Goal: Transaction & Acquisition: Purchase product/service

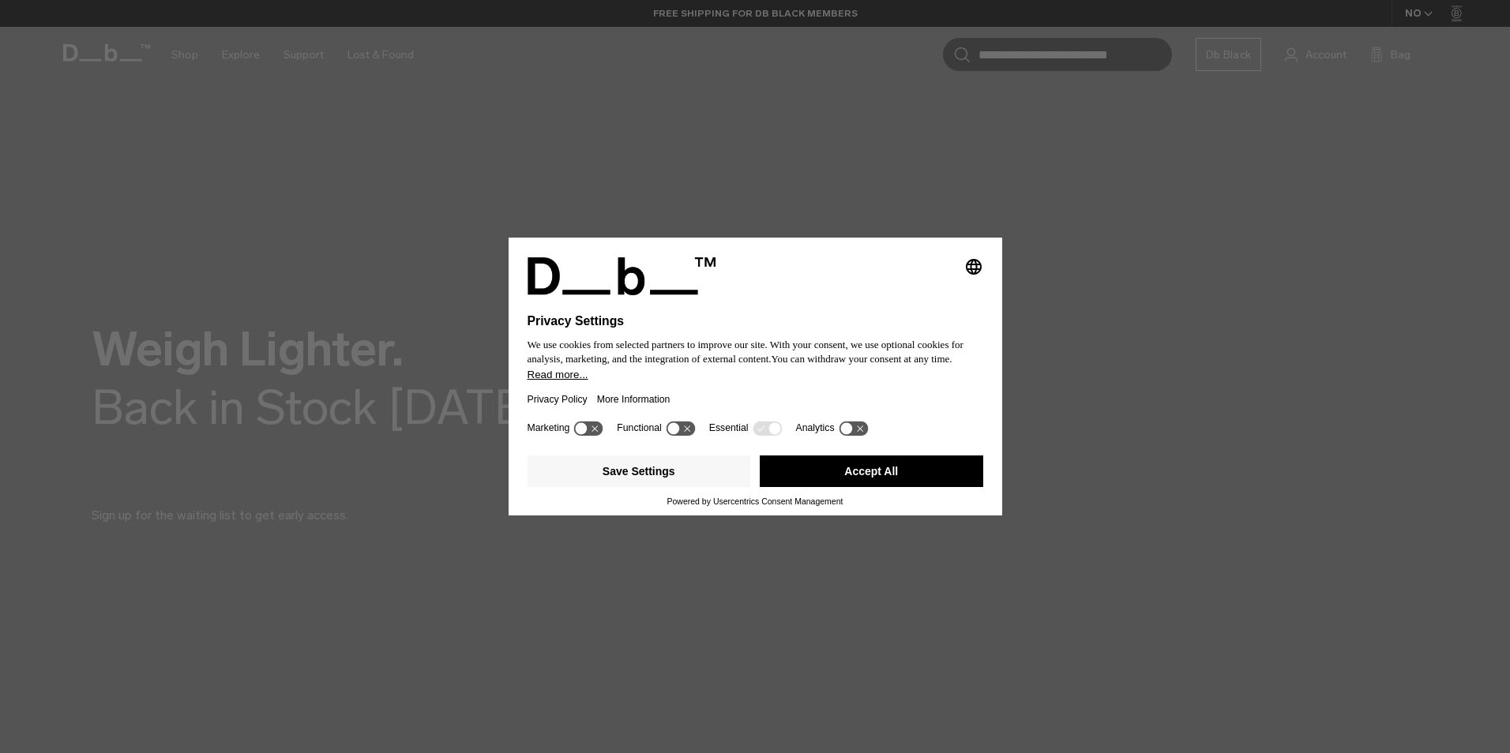
drag, startPoint x: 915, startPoint y: 475, endPoint x: 1034, endPoint y: 357, distance: 167.5
click at [915, 475] on button "Accept All" at bounding box center [871, 472] width 223 height 32
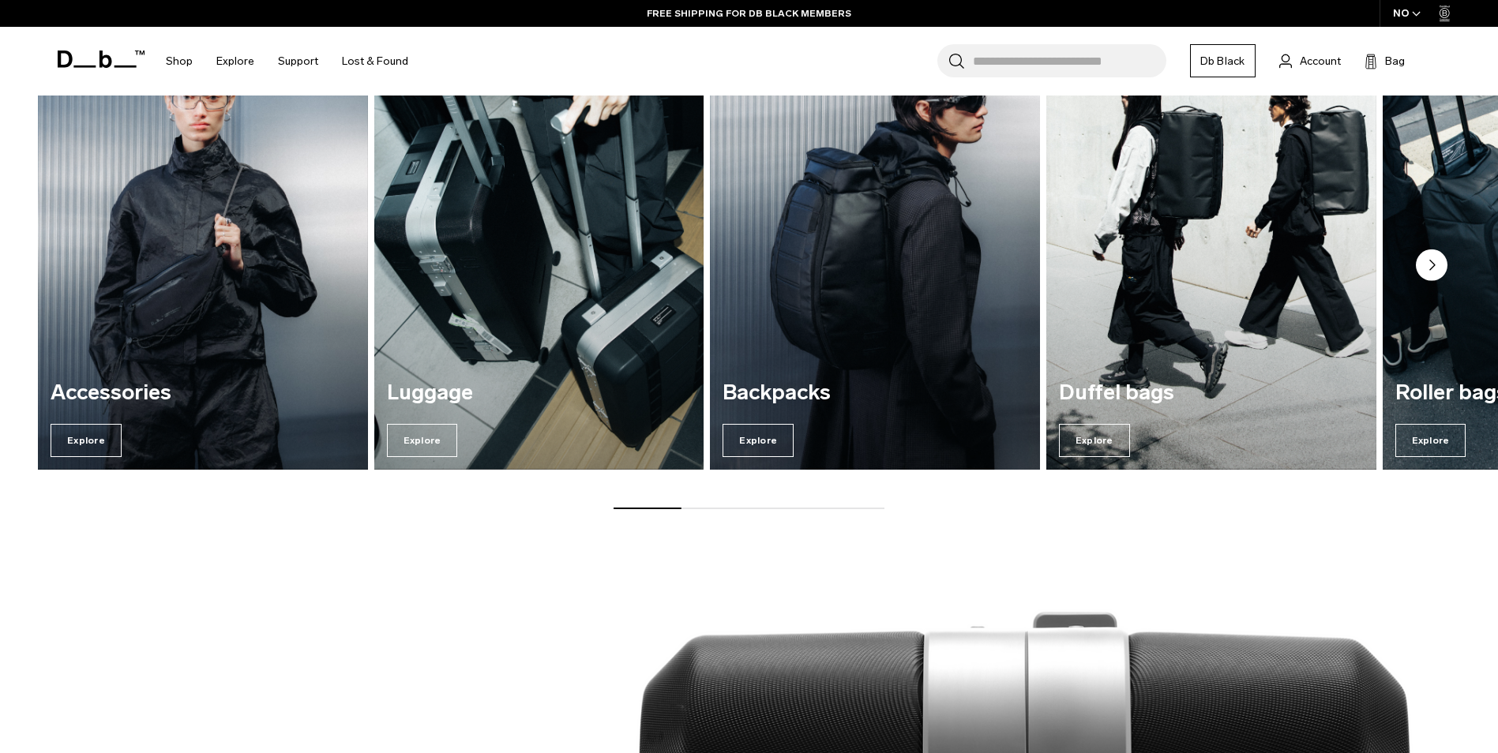
scroll to position [790, 0]
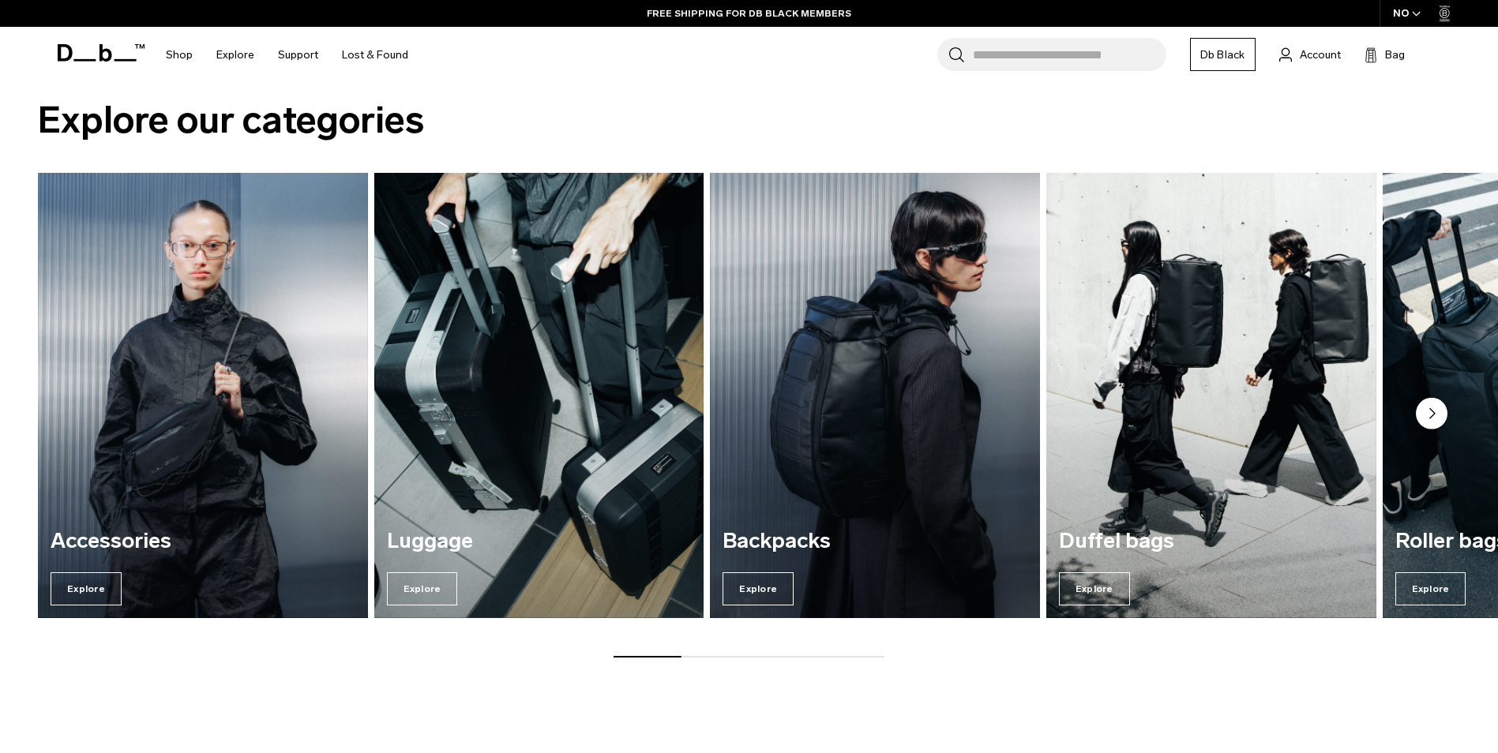
click at [932, 388] on img "3 / 7" at bounding box center [875, 396] width 340 height 459
click at [768, 595] on span "Explore" at bounding box center [758, 588] width 71 height 33
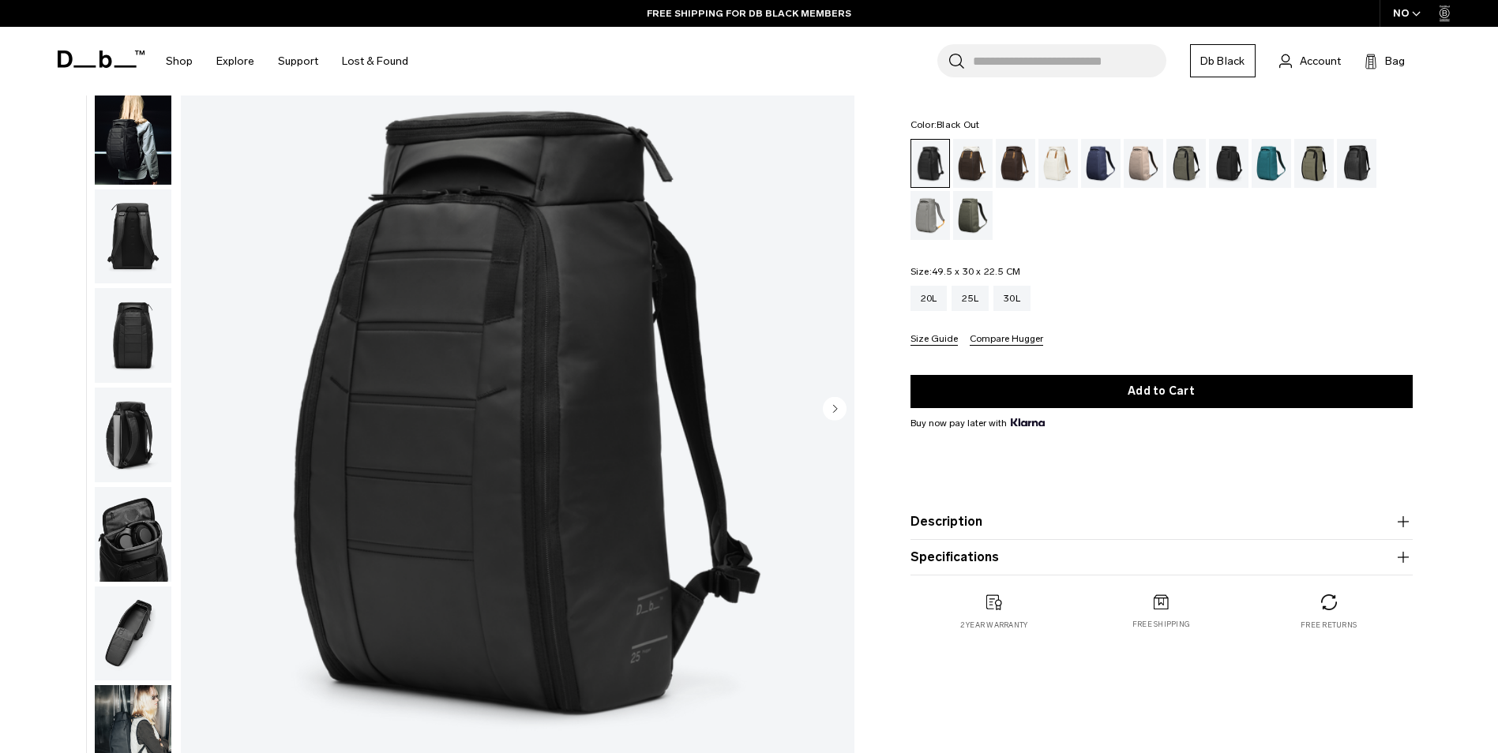
scroll to position [79, 0]
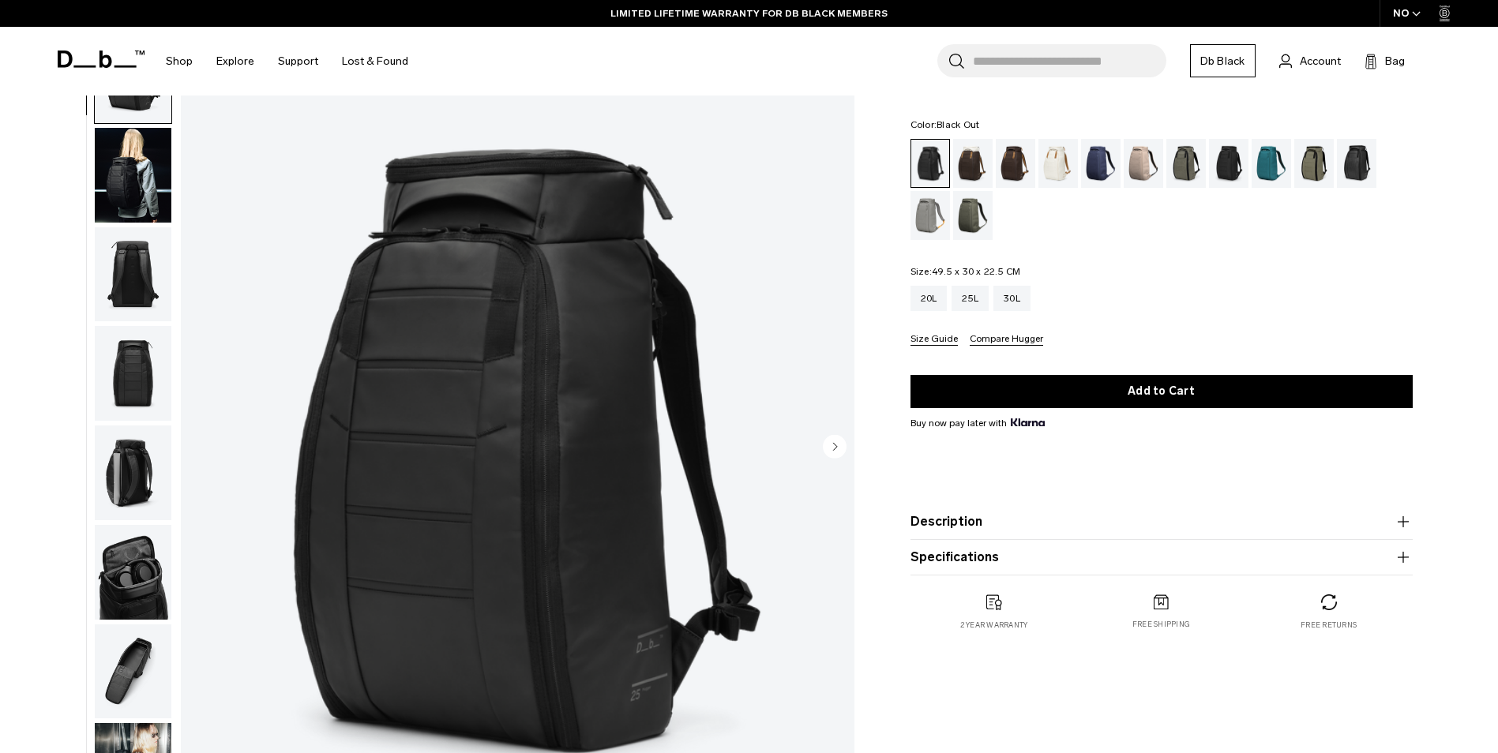
click at [596, 396] on img "1 / 11" at bounding box center [518, 448] width 674 height 841
drag, startPoint x: 935, startPoint y: 268, endPoint x: 1004, endPoint y: 268, distance: 68.7
click at [1004, 268] on span "49.5 x 30 x 22.5 CM" at bounding box center [976, 271] width 89 height 11
copy span "49.5 x 30 x 22.5"
click at [133, 469] on img "button" at bounding box center [133, 473] width 77 height 95
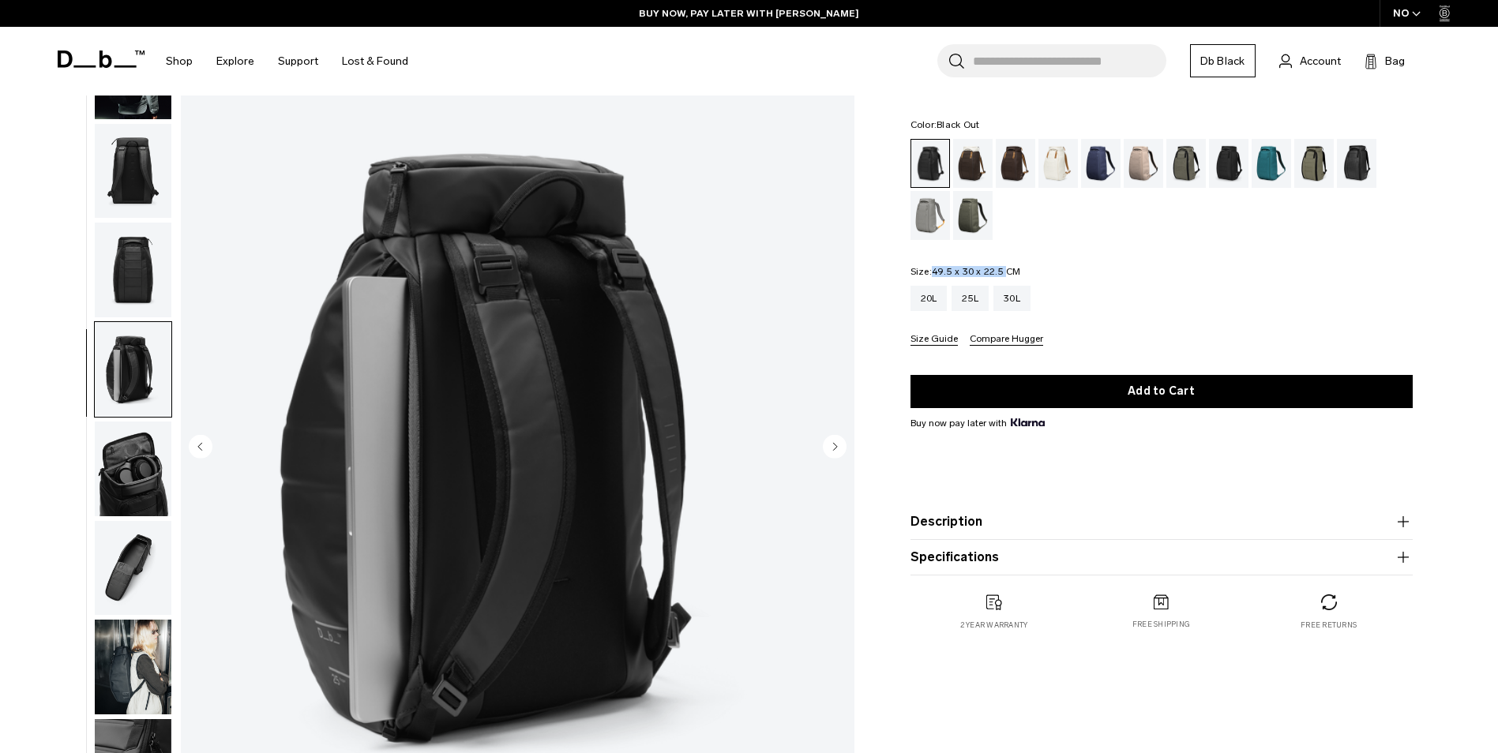
click at [133, 542] on ul at bounding box center [133, 448] width 78 height 841
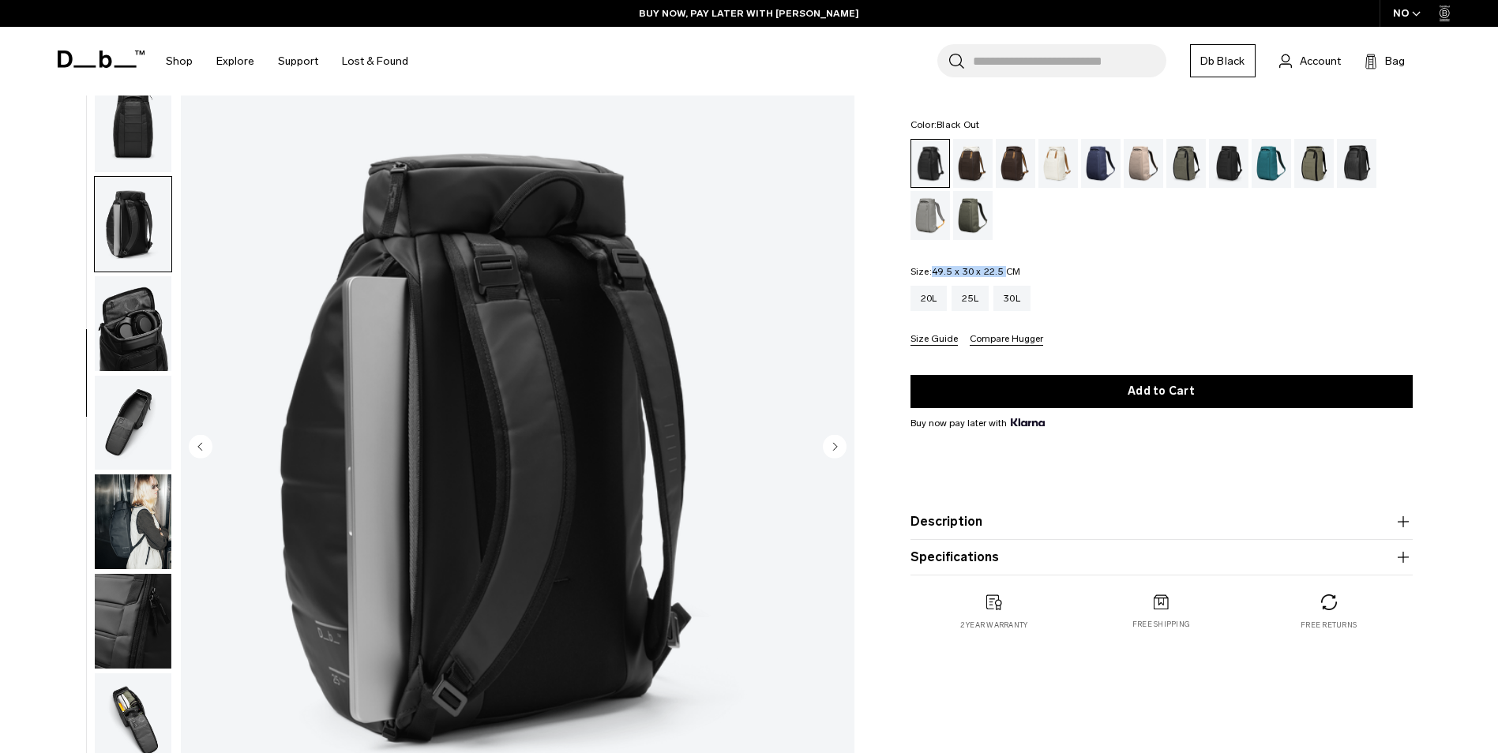
click at [134, 314] on img "button" at bounding box center [133, 323] width 77 height 95
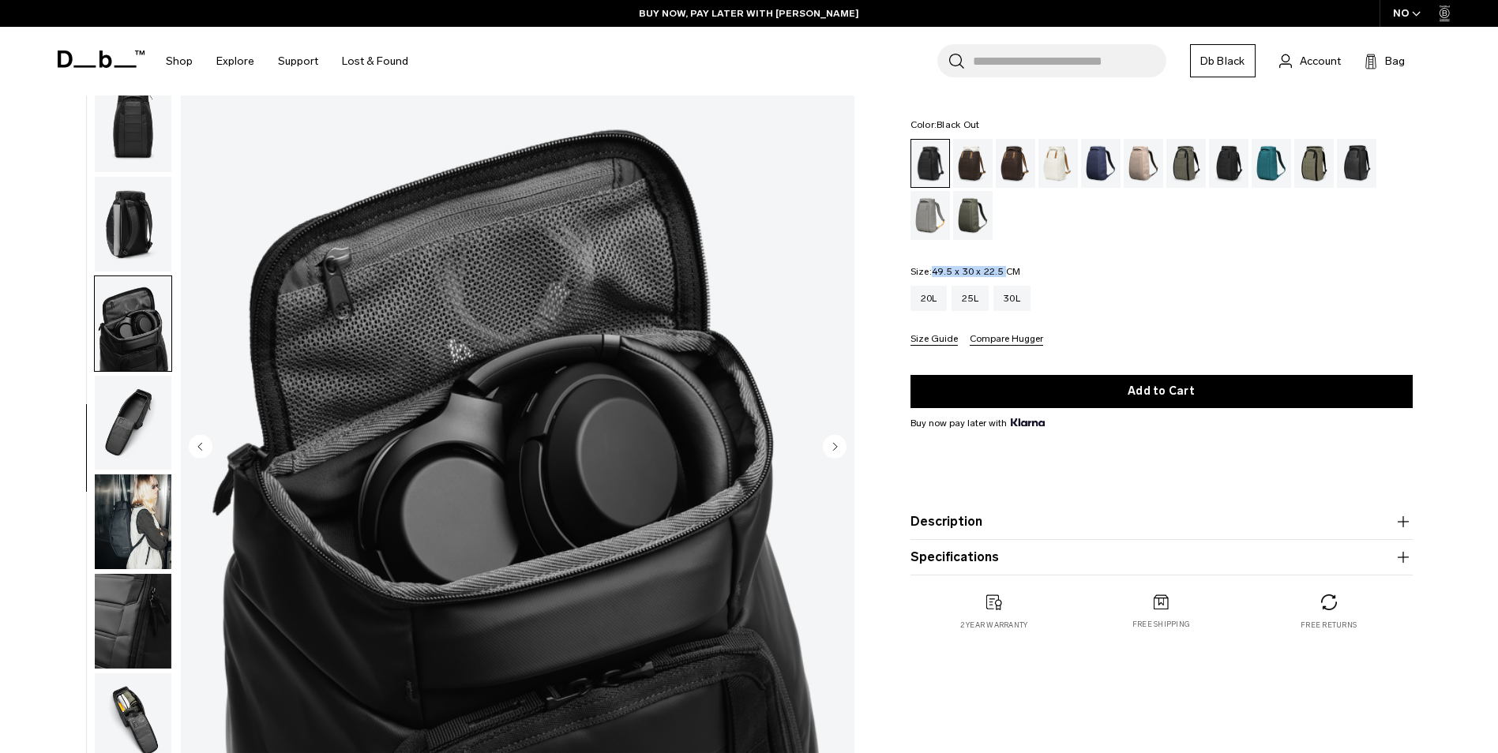
click at [137, 614] on img "button" at bounding box center [133, 621] width 77 height 95
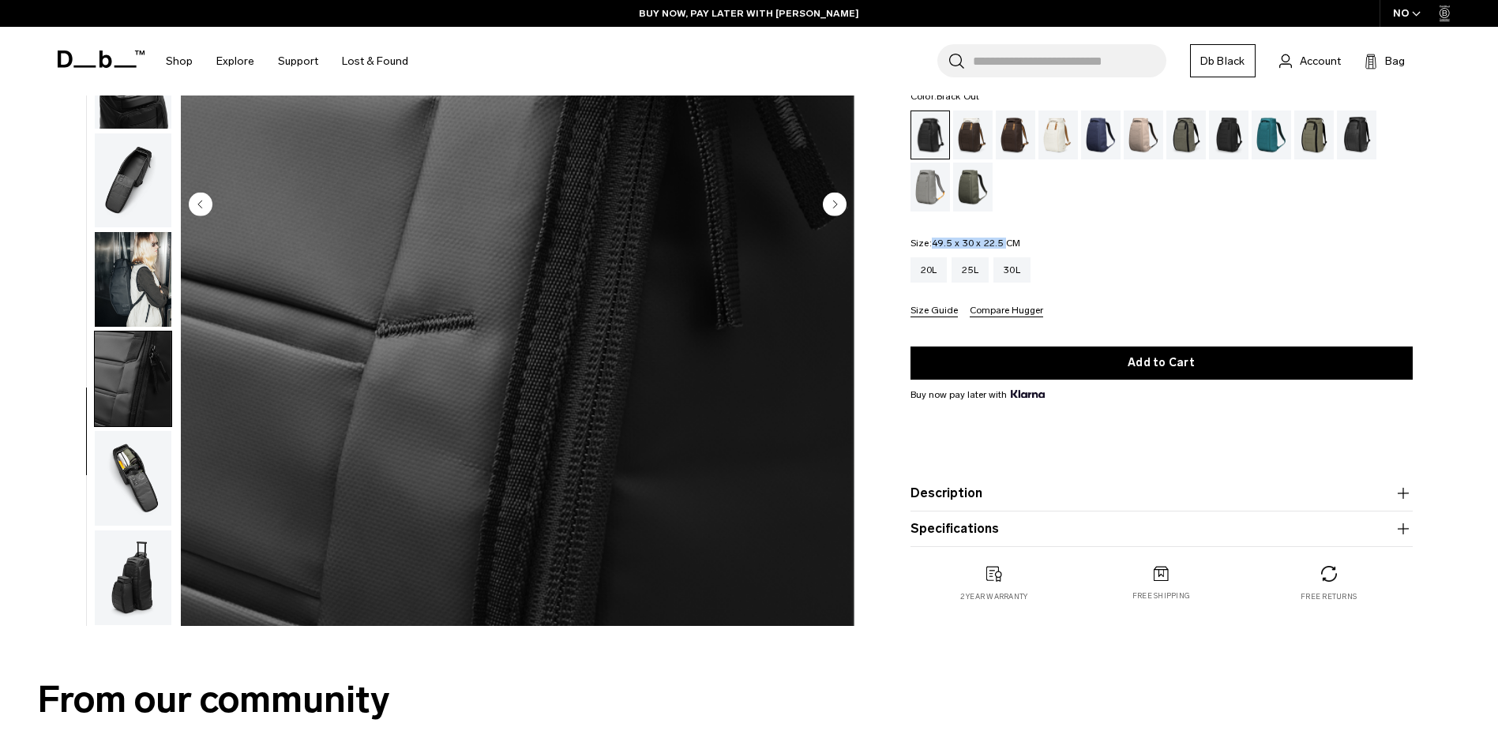
scroll to position [395, 0]
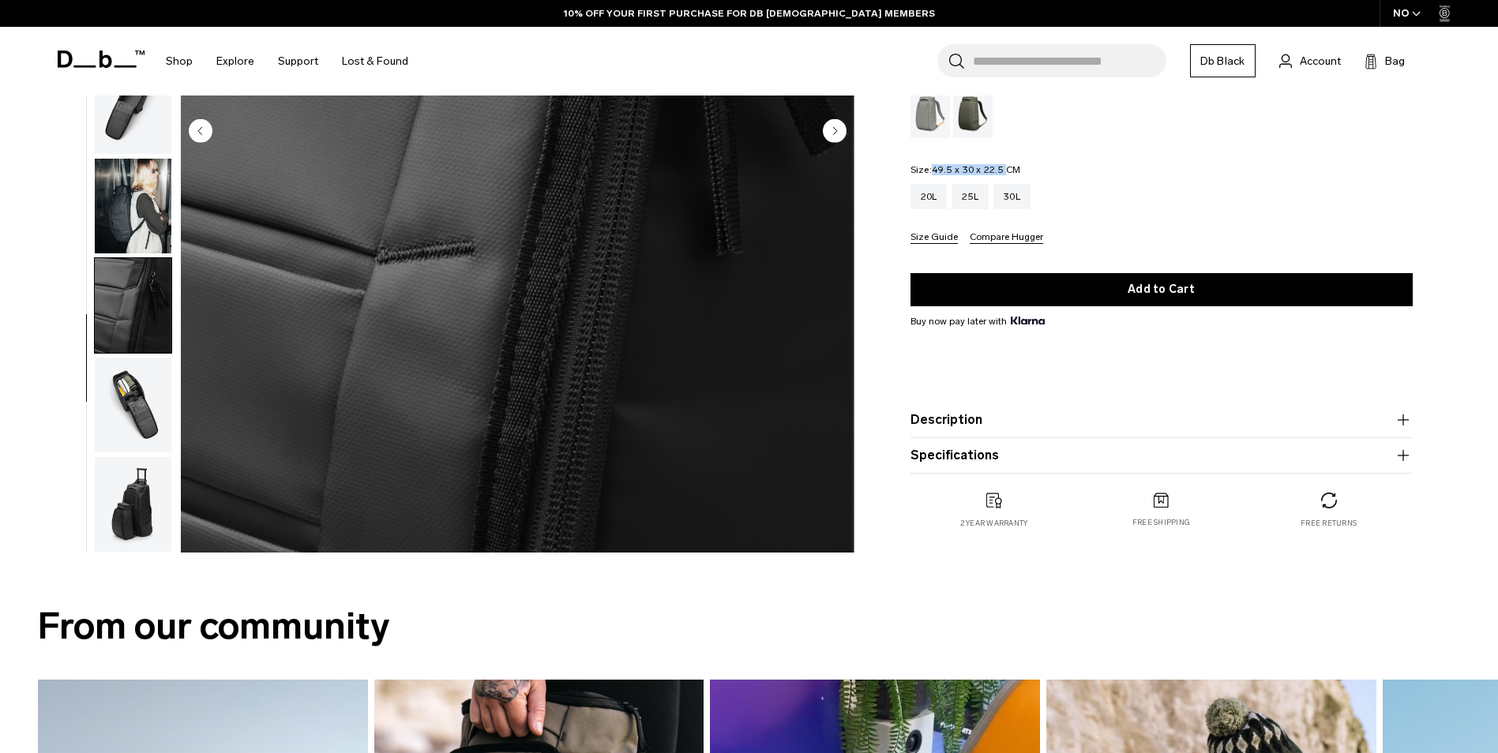
click at [153, 407] on img "button" at bounding box center [133, 405] width 77 height 95
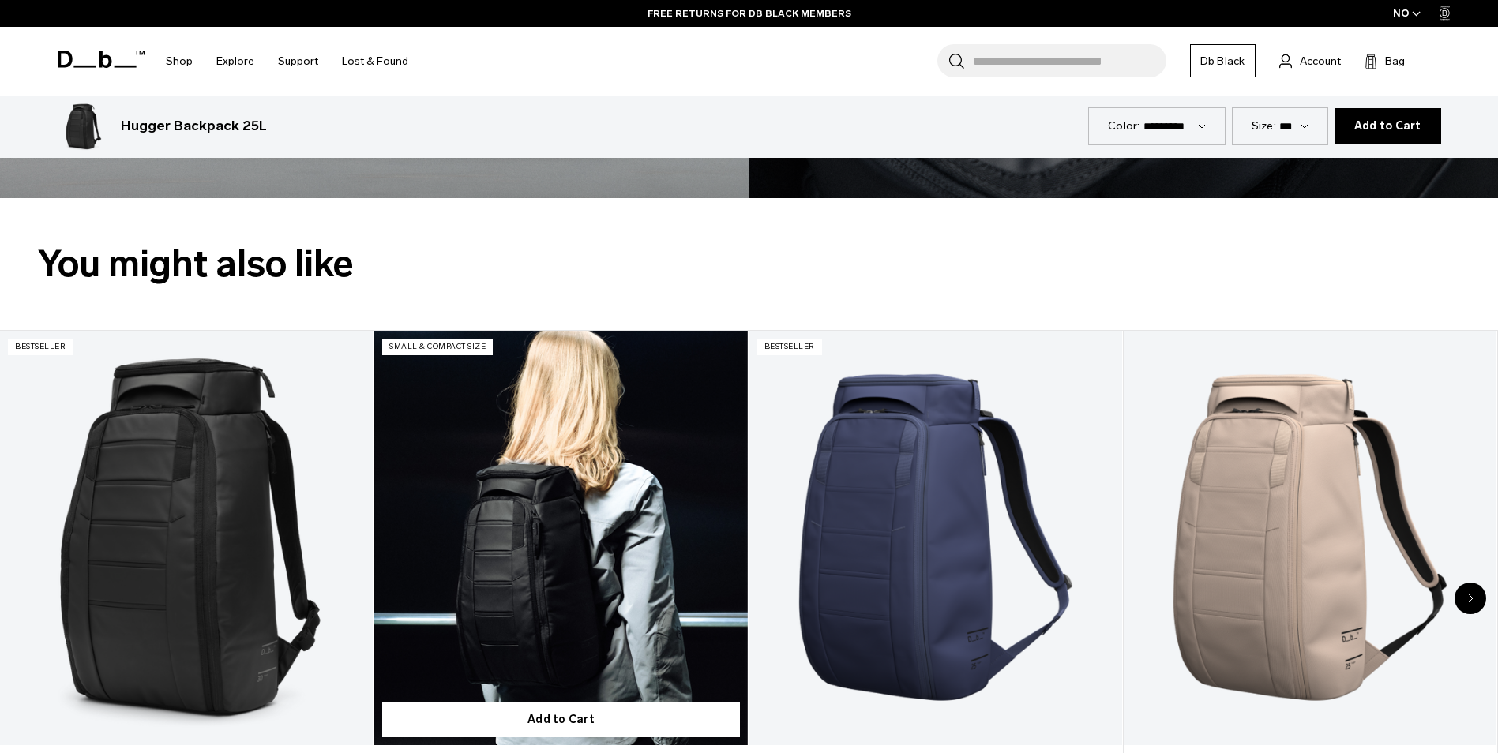
scroll to position [3632, 0]
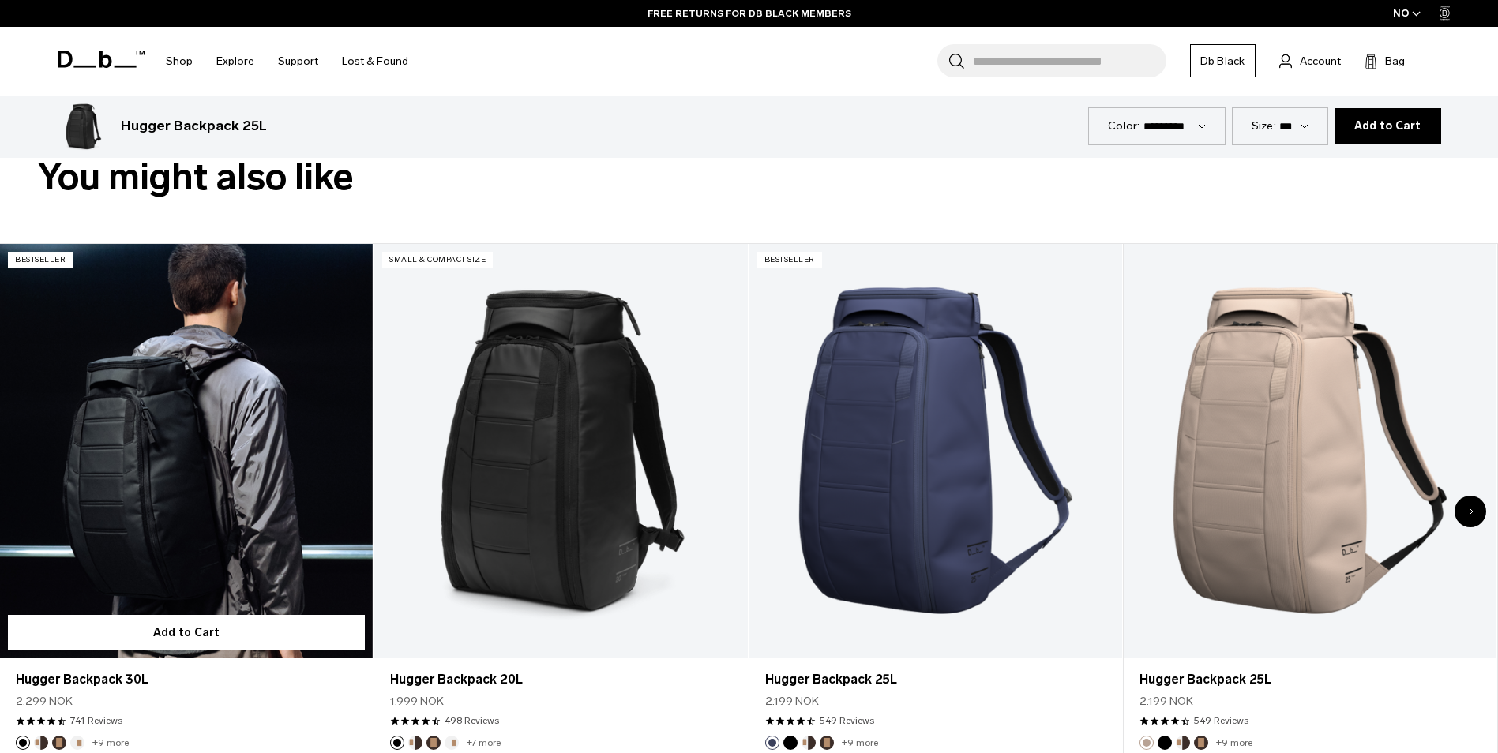
click at [235, 501] on link "Hugger Backpack 30L" at bounding box center [186, 451] width 373 height 415
click at [217, 438] on link "Hugger Backpack 30L" at bounding box center [186, 451] width 373 height 415
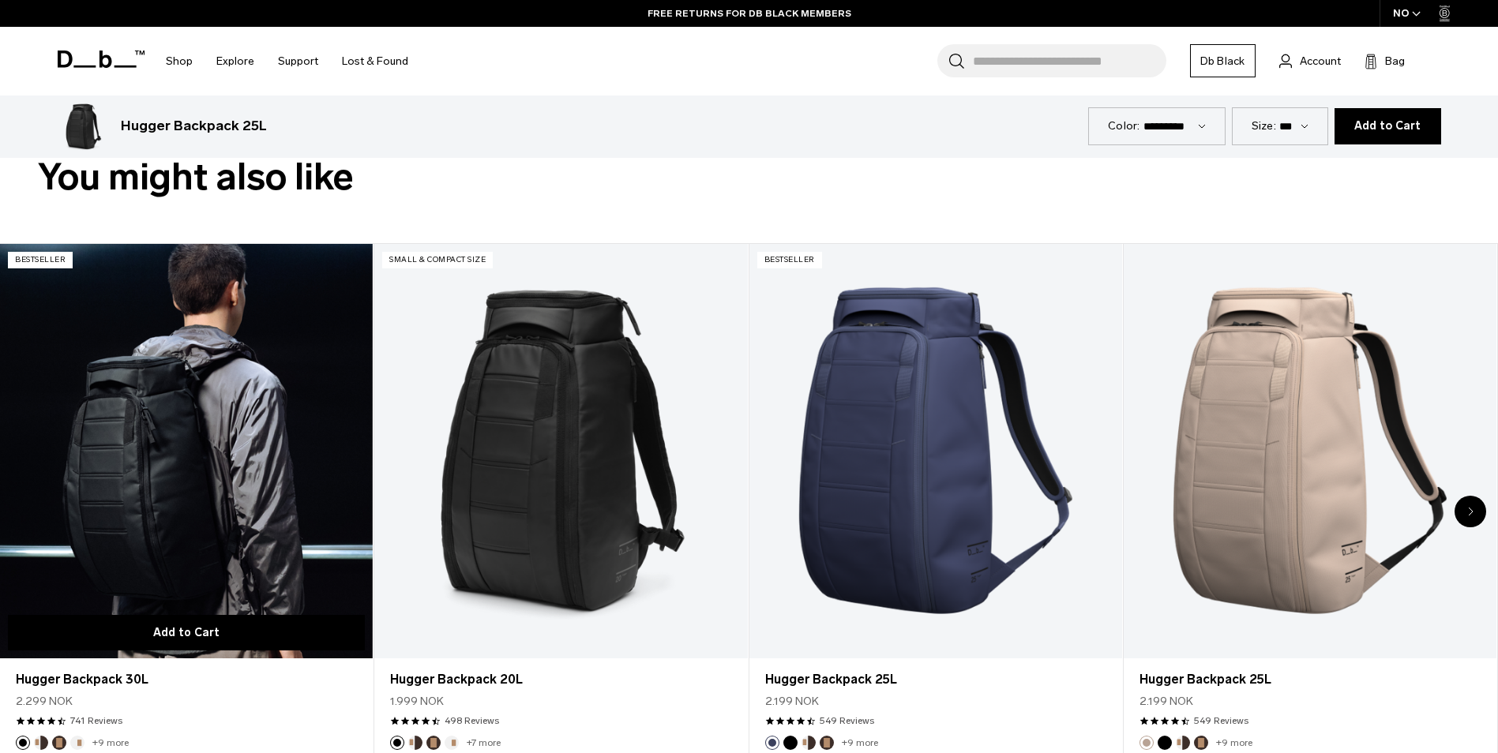
click at [211, 621] on button "Add to Cart" at bounding box center [186, 633] width 357 height 36
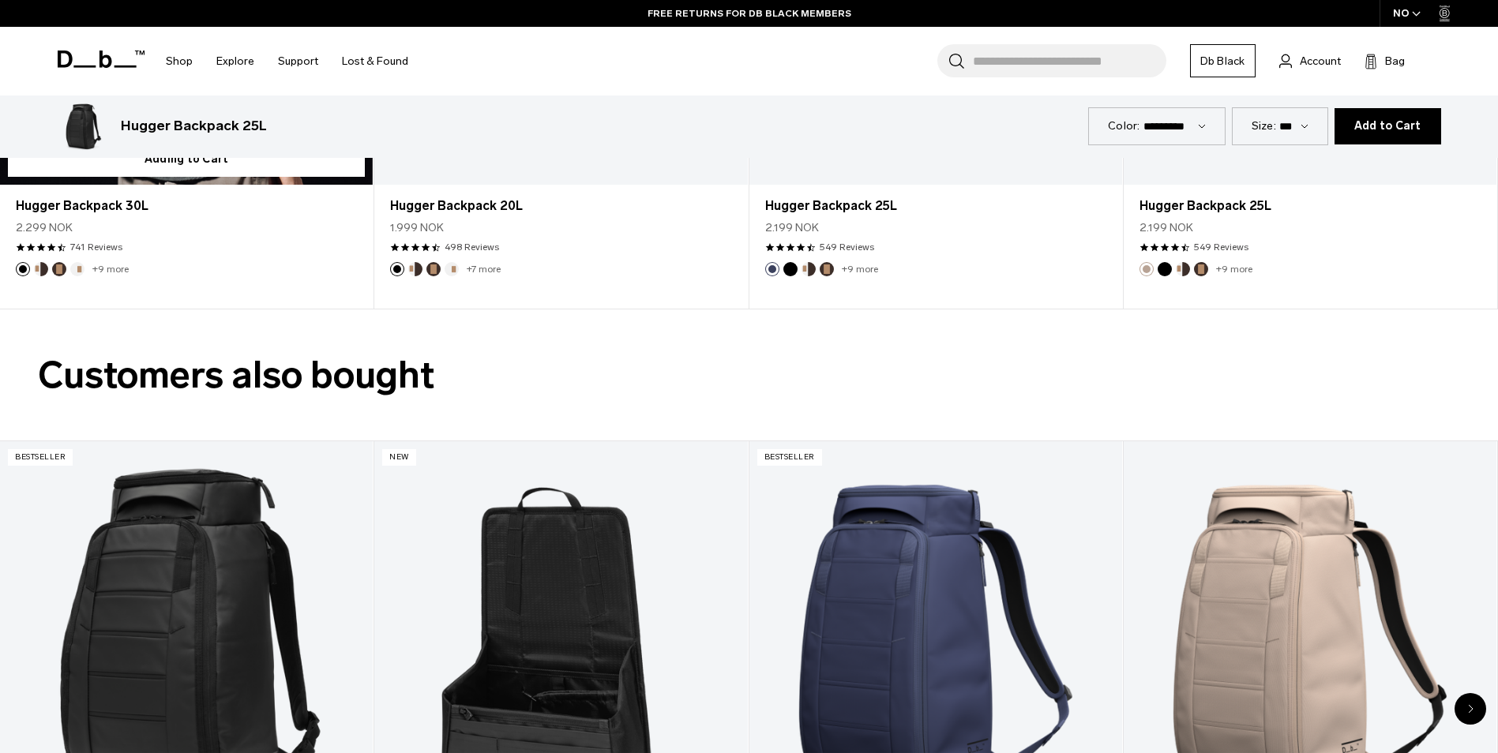
scroll to position [4343, 0]
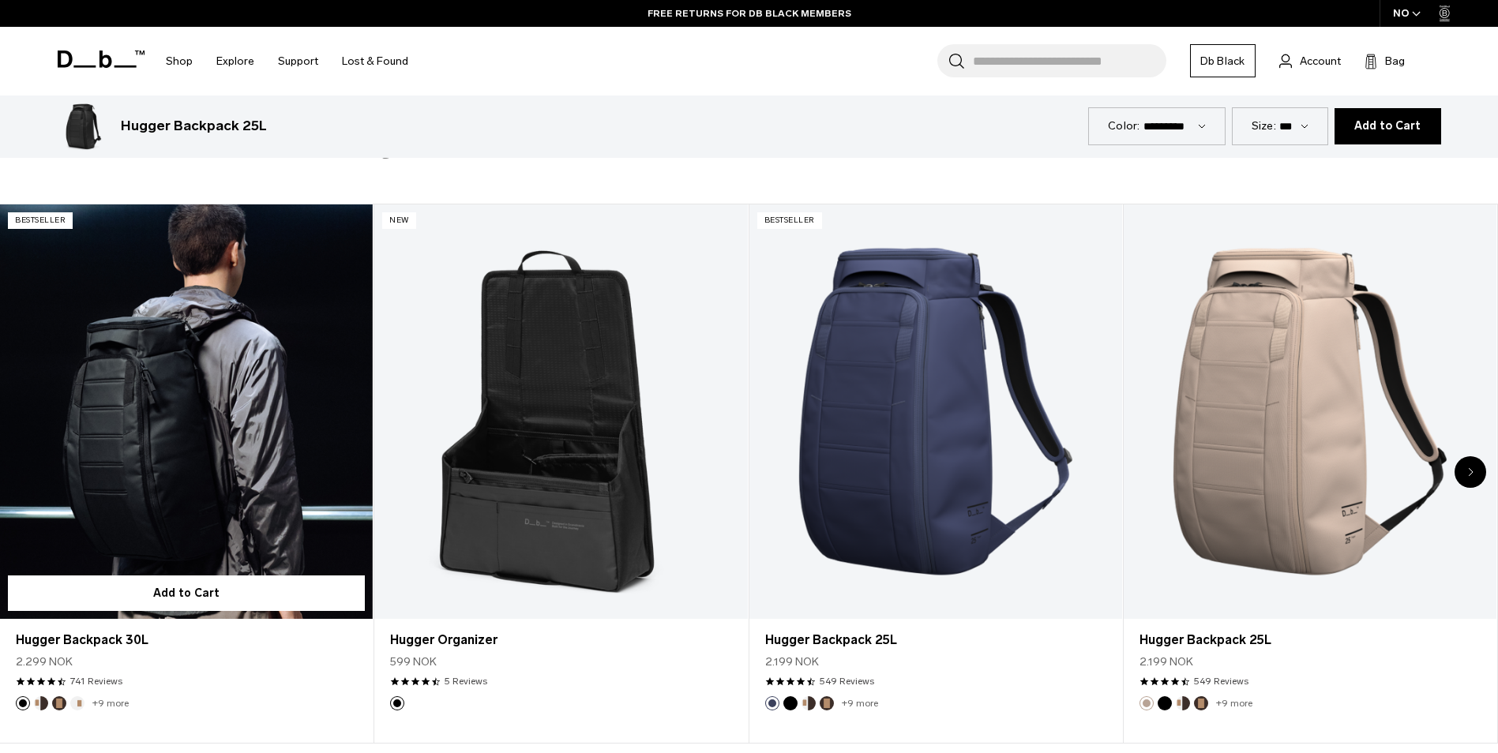
click at [211, 424] on link "Hugger Backpack 30L" at bounding box center [186, 412] width 373 height 415
click at [201, 471] on link "Hugger Backpack 30L" at bounding box center [186, 412] width 373 height 415
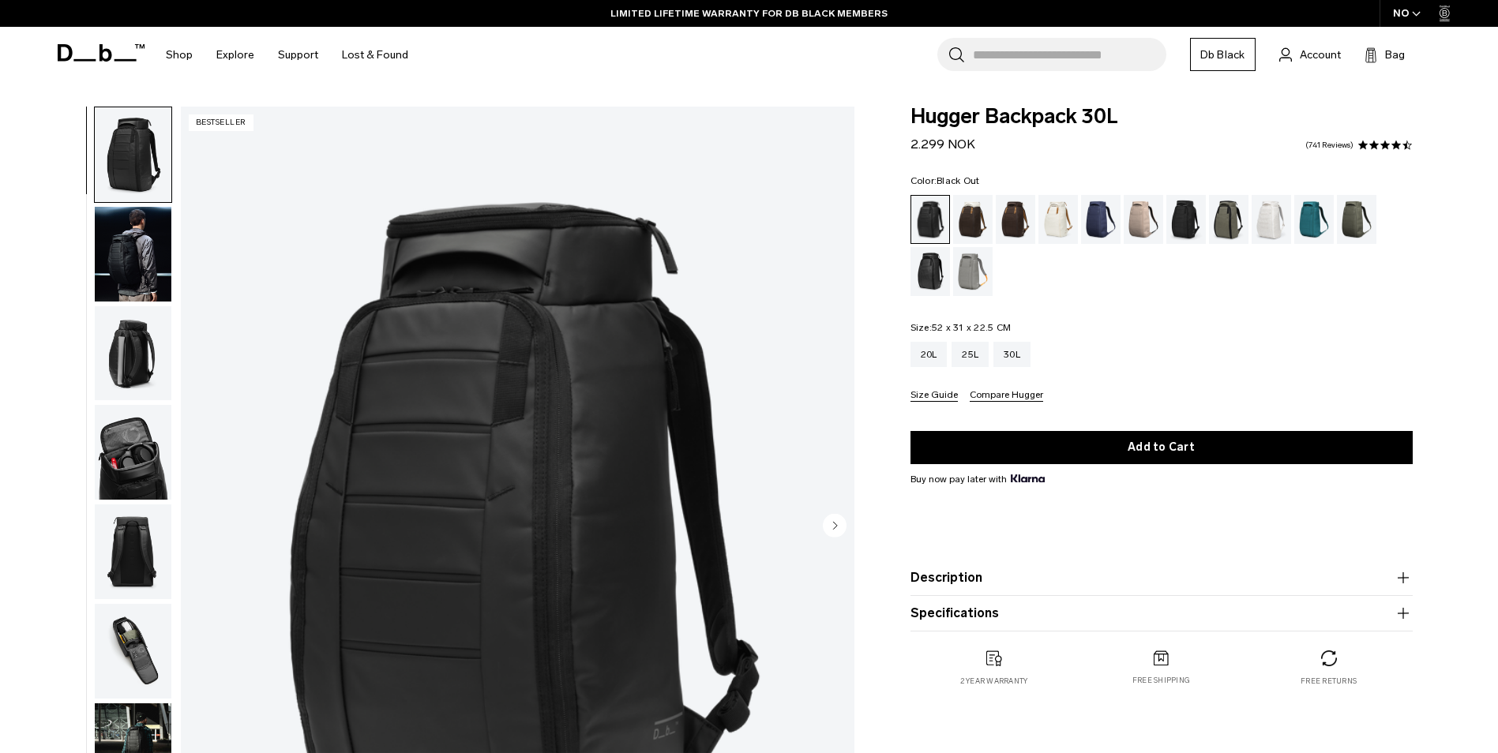
click at [766, 705] on img "1 / 11" at bounding box center [518, 527] width 674 height 841
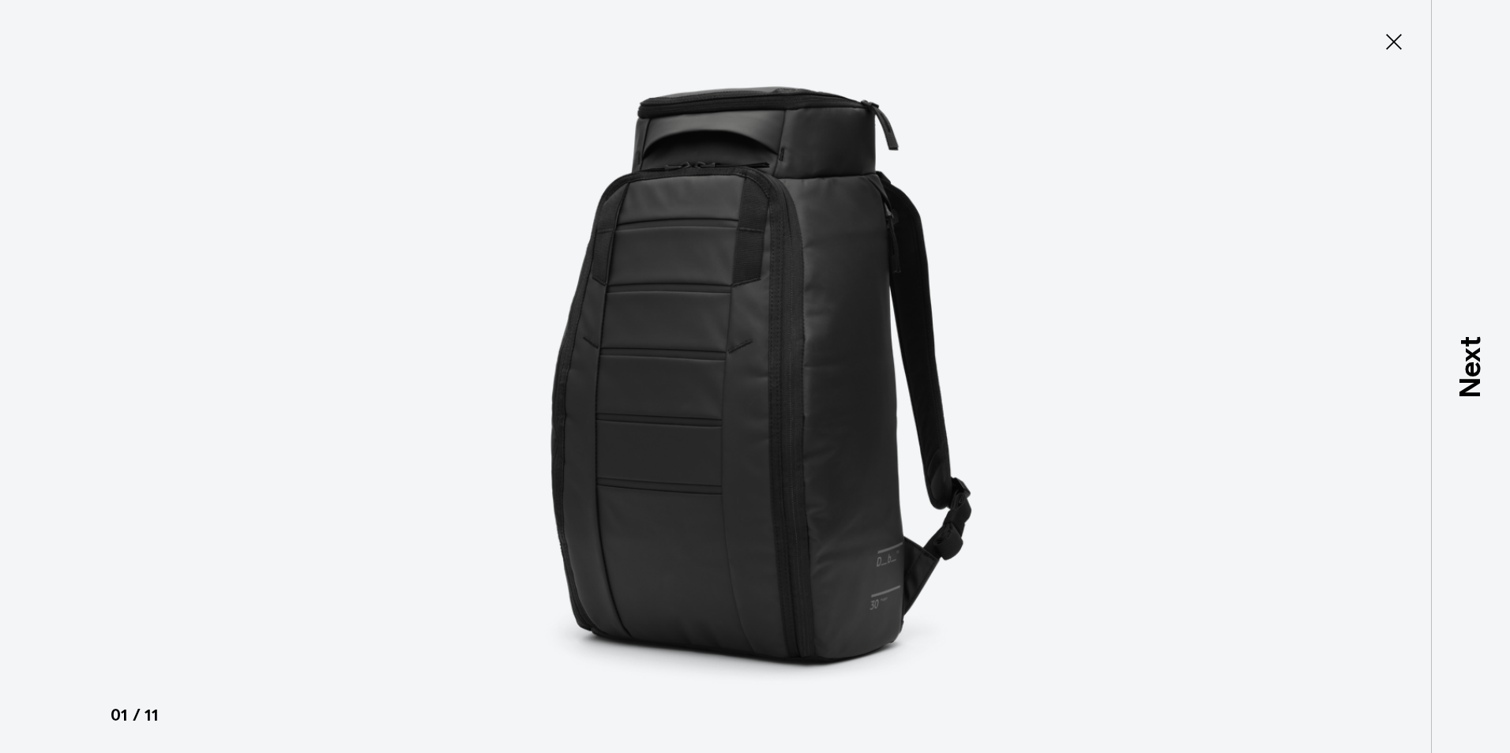
click at [800, 681] on img at bounding box center [755, 376] width 711 height 753
click at [786, 528] on img at bounding box center [755, 376] width 711 height 753
click at [1402, 37] on icon at bounding box center [1393, 41] width 25 height 25
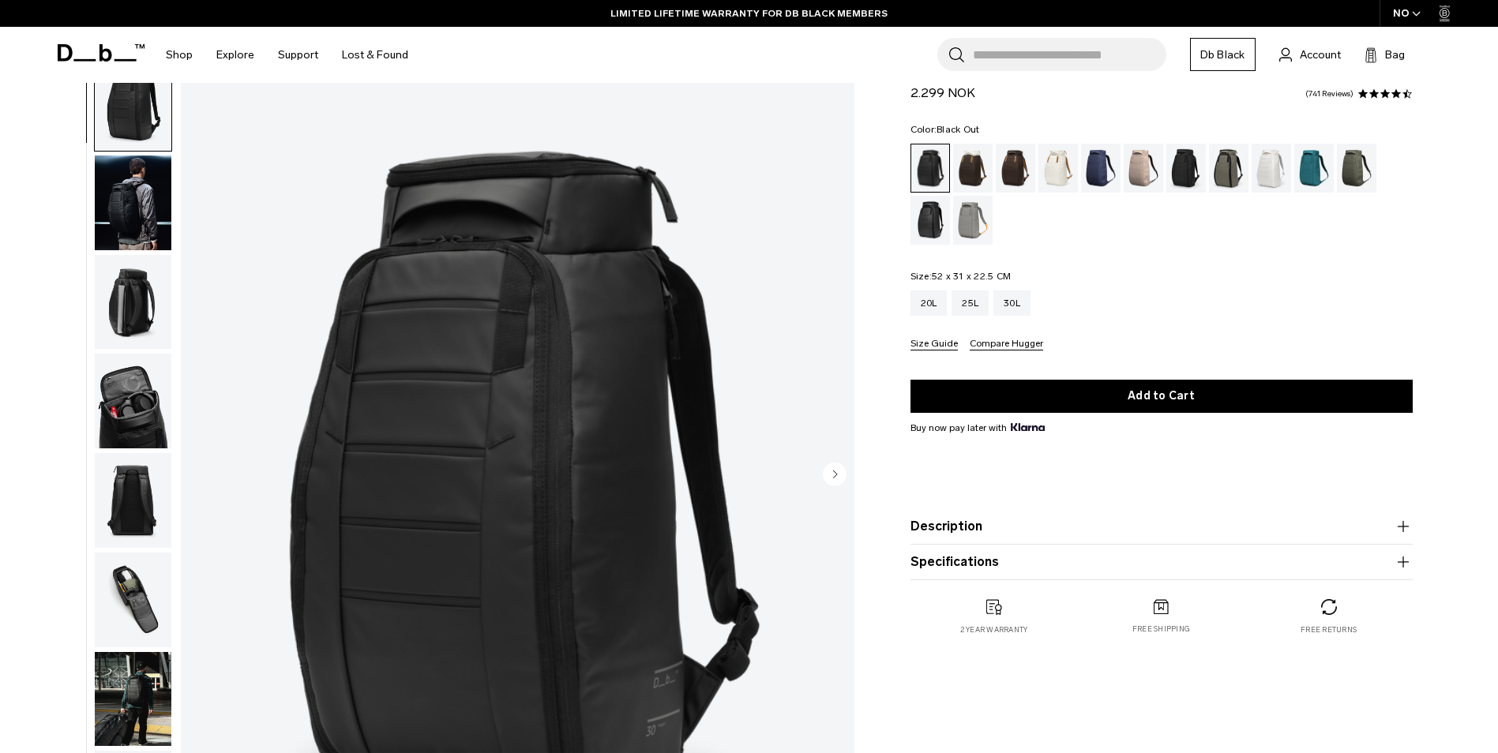
scroll to position [79, 0]
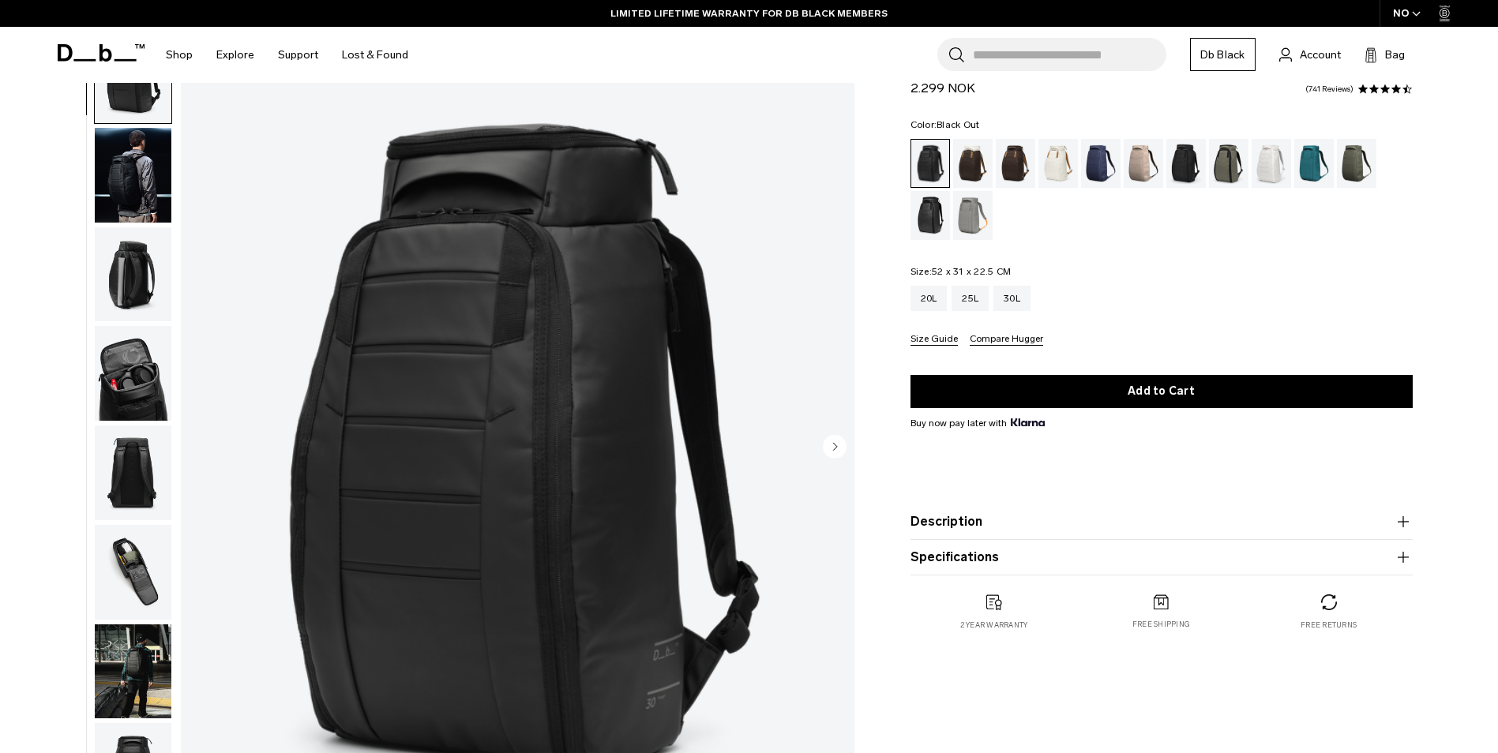
click at [122, 550] on img "button" at bounding box center [133, 572] width 77 height 95
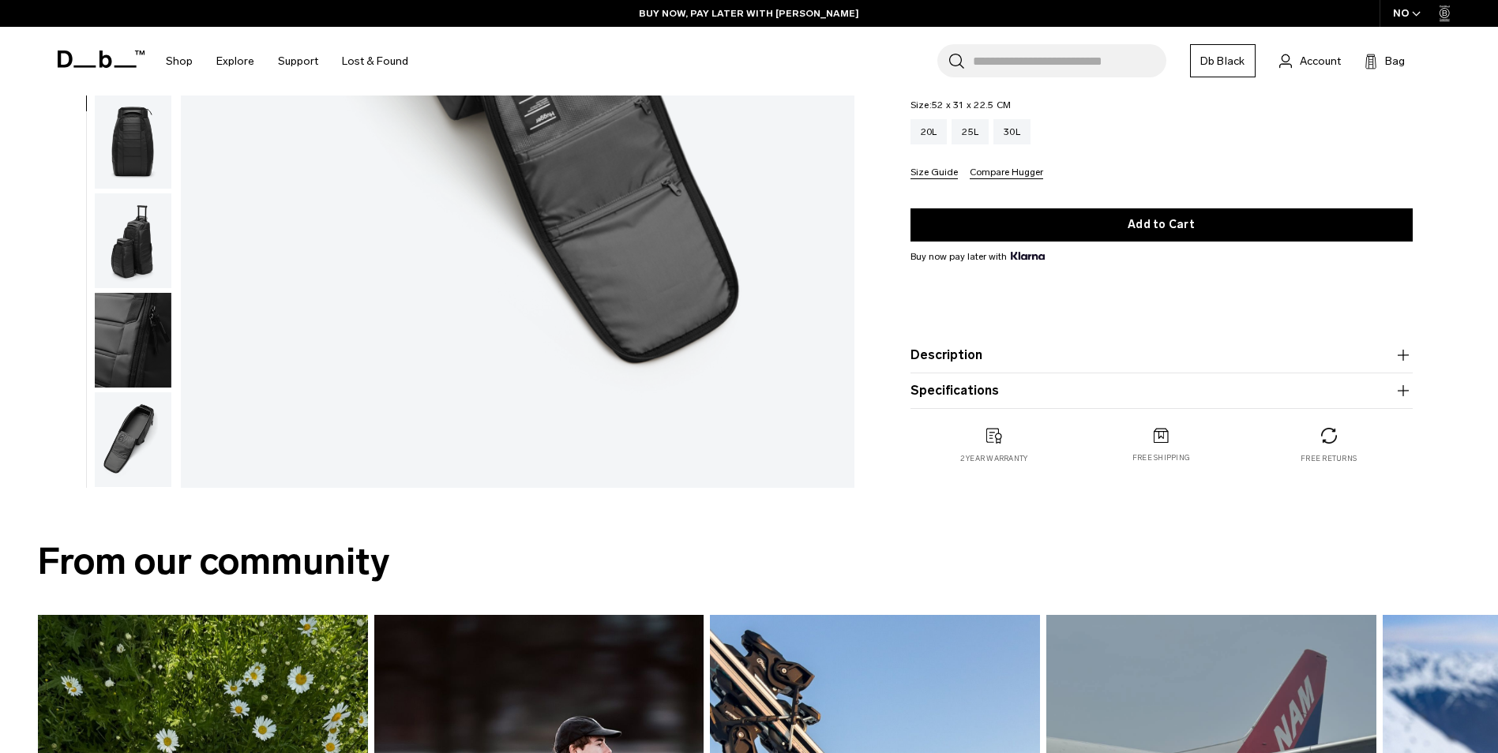
scroll to position [474, 0]
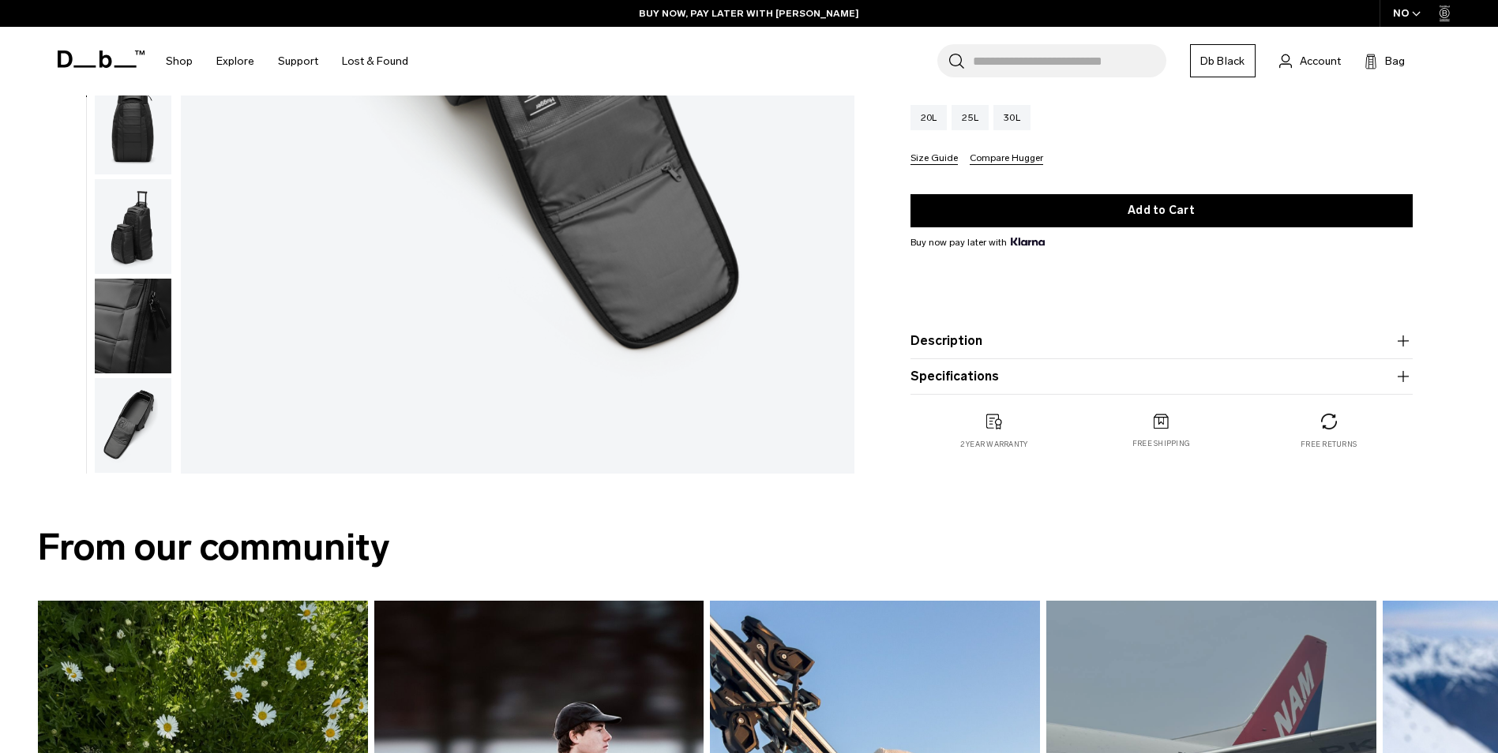
click at [133, 406] on img "button" at bounding box center [133, 425] width 77 height 95
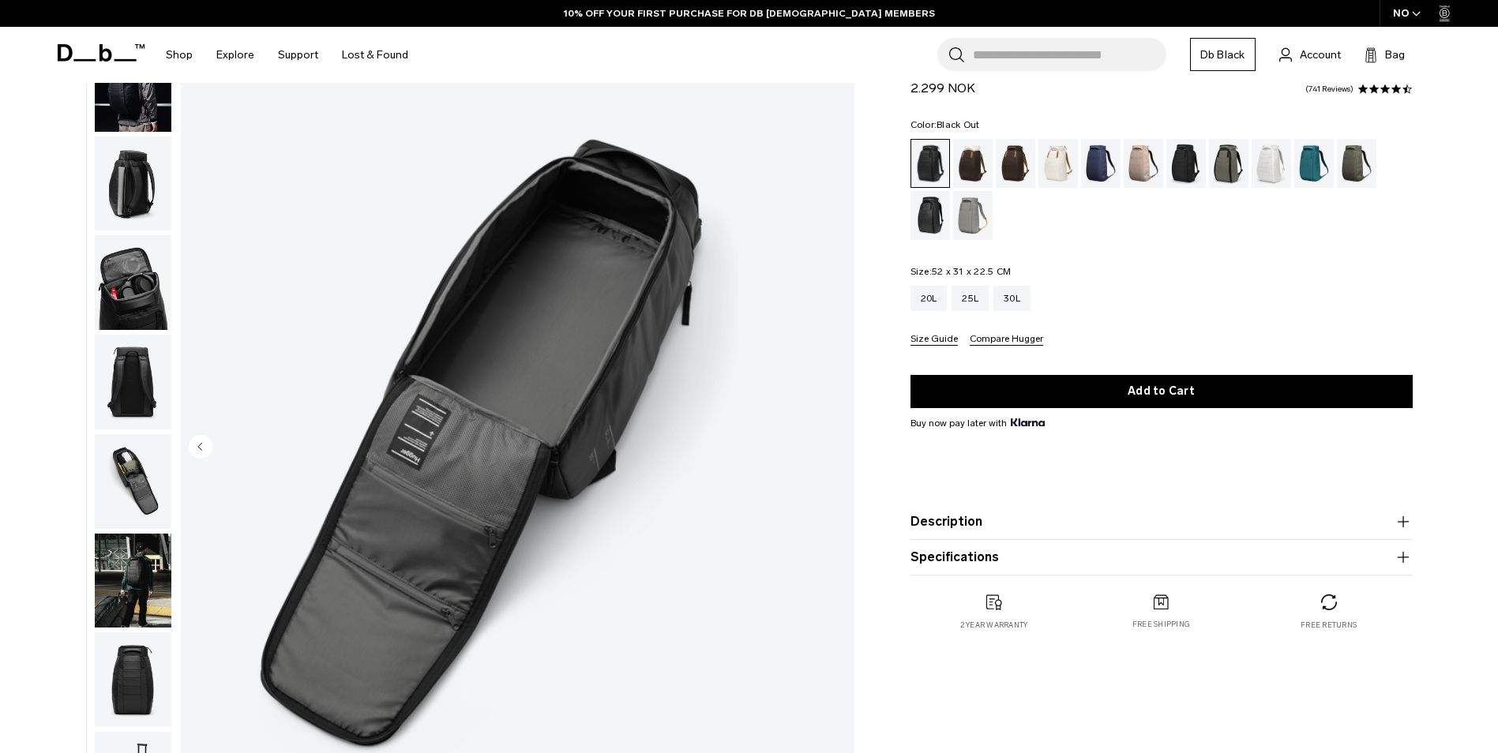
scroll to position [158, 0]
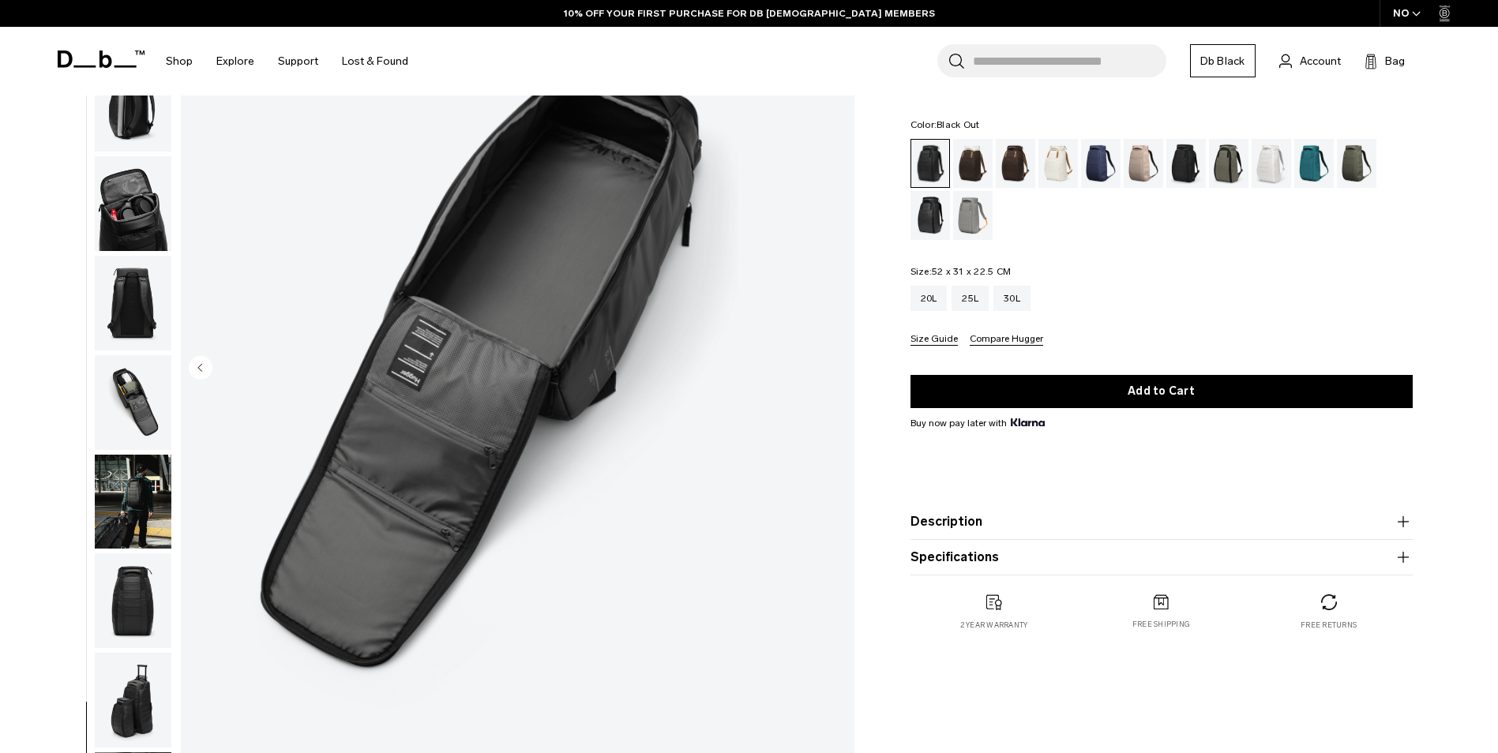
click at [628, 395] on img "11 / 11" at bounding box center [518, 369] width 674 height 841
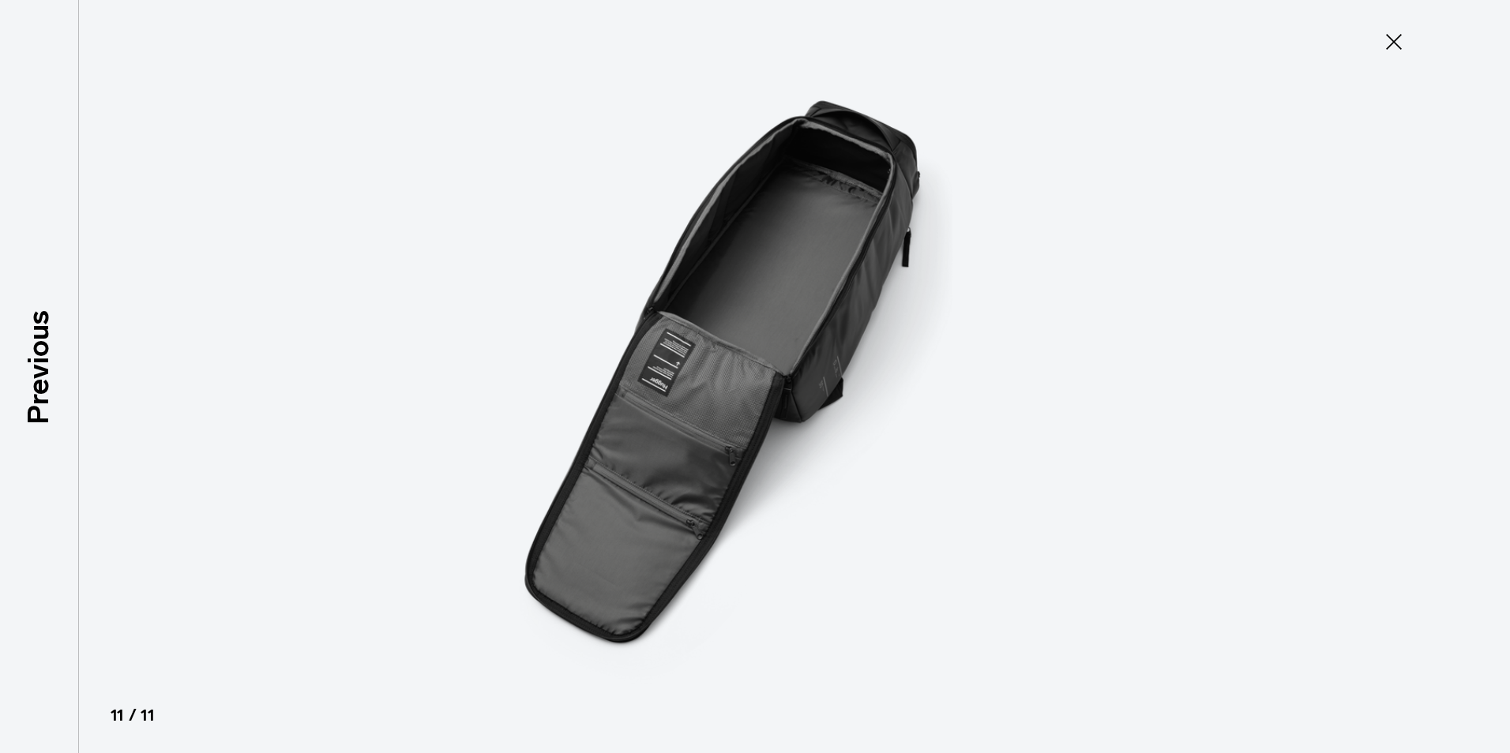
type button "Close"
click at [1397, 41] on icon at bounding box center [1393, 41] width 25 height 25
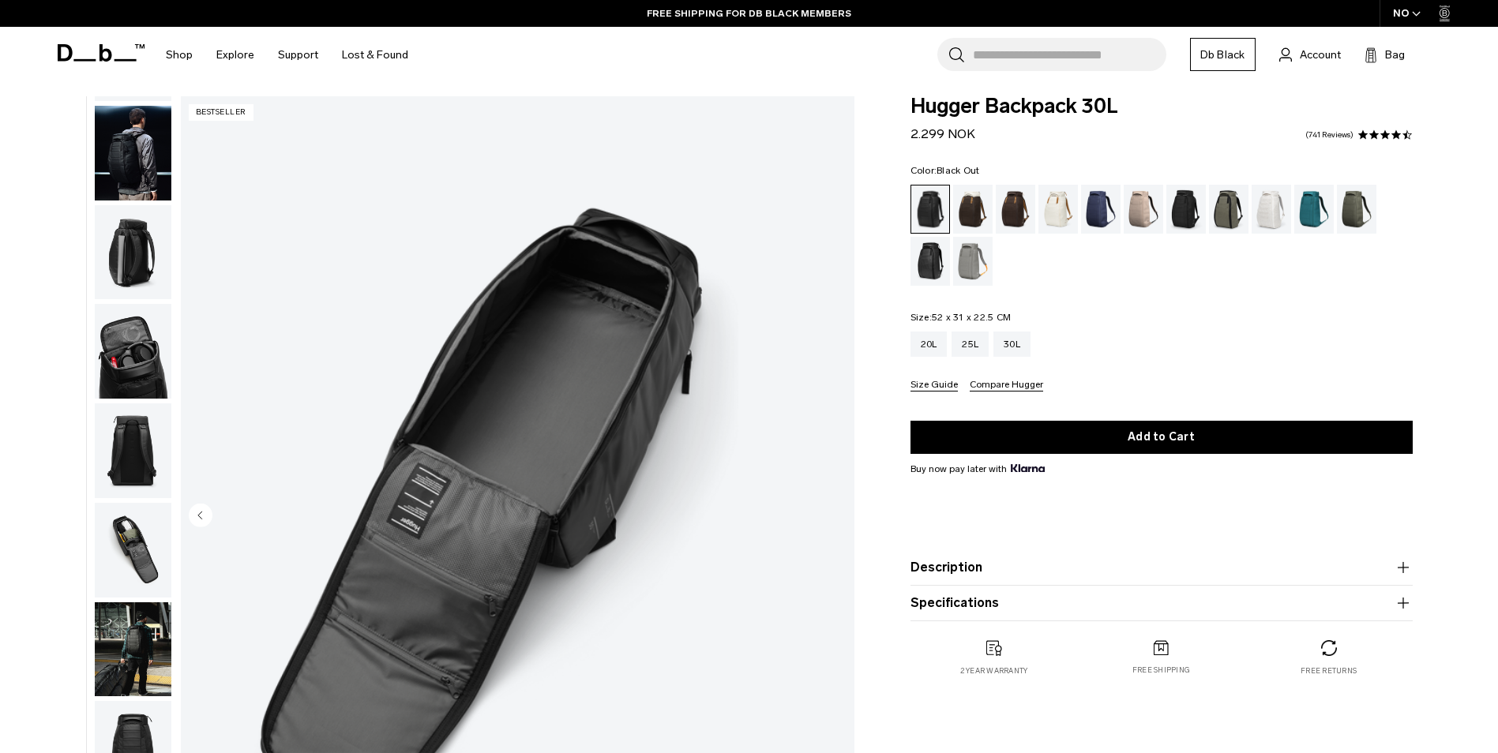
scroll to position [79, 0]
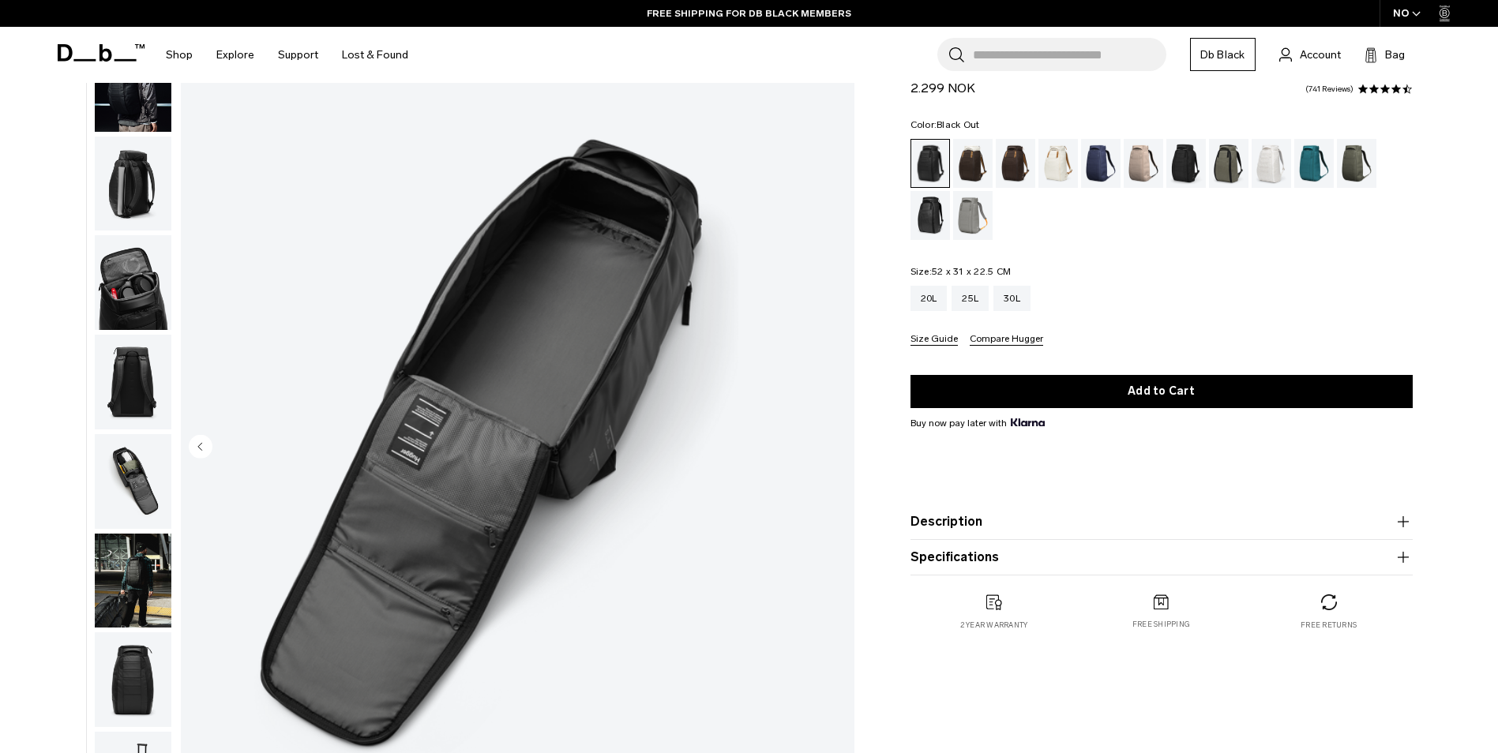
click at [141, 293] on img "button" at bounding box center [133, 282] width 77 height 95
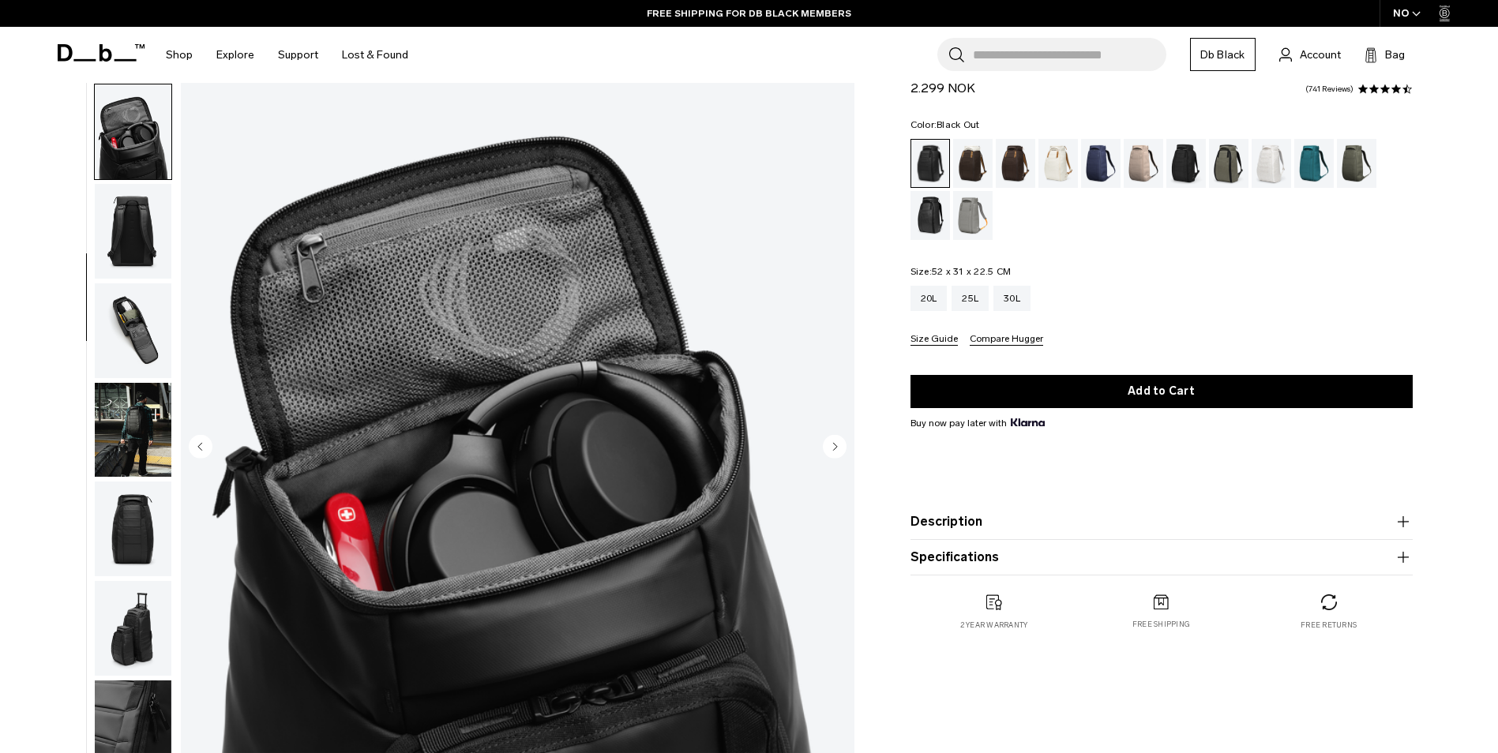
scroll to position [249, 0]
